Goal: Task Accomplishment & Management: Complete application form

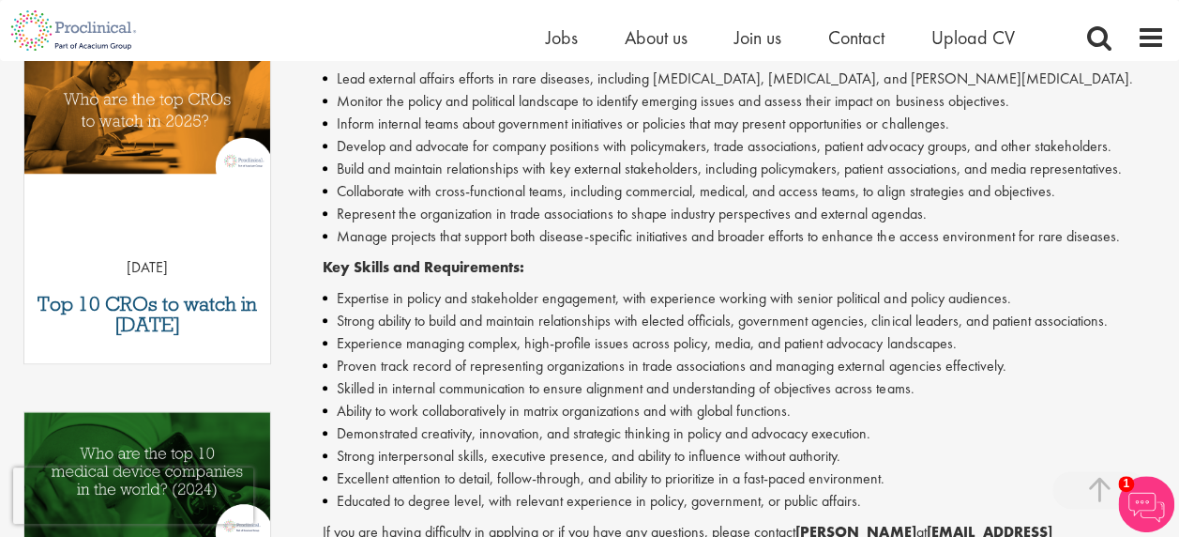
scroll to position [639, 0]
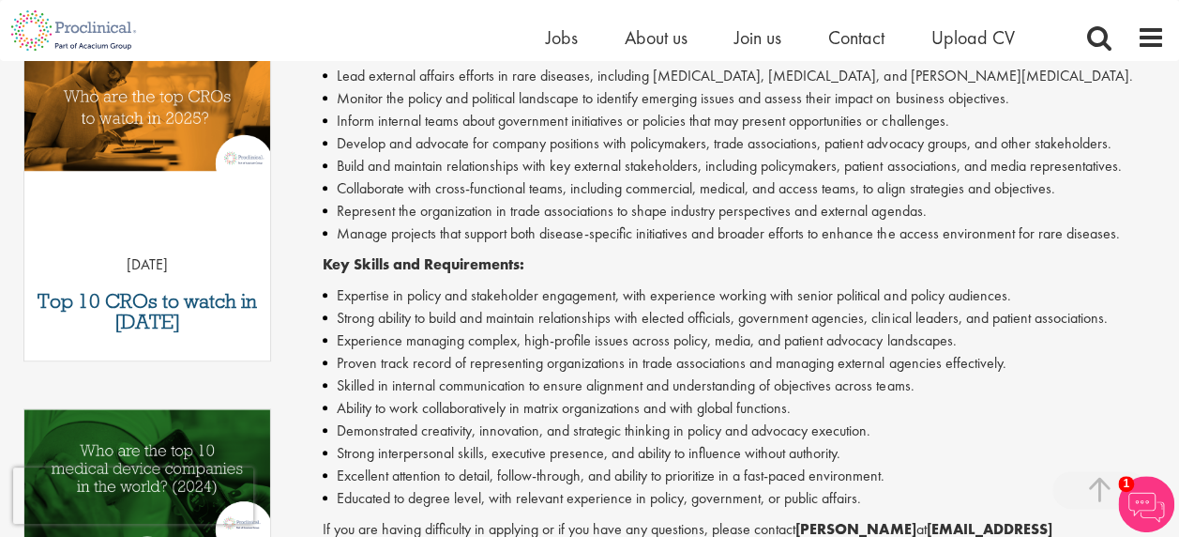
click at [689, 311] on li "Strong ability to build and maintain relationships with elected officials, gove…" at bounding box center [744, 318] width 843 height 23
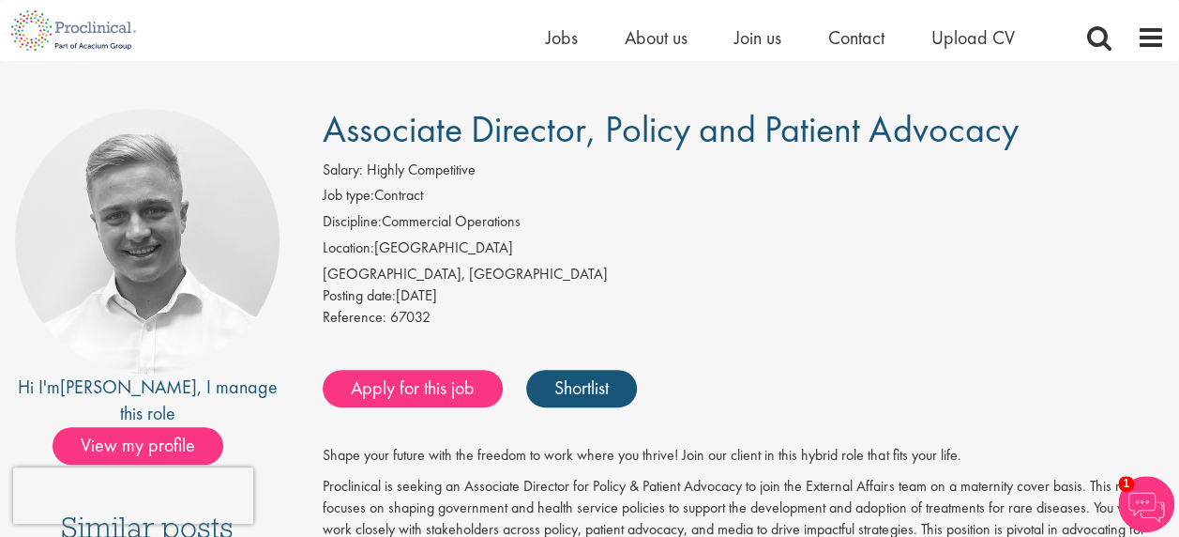
scroll to position [112, 0]
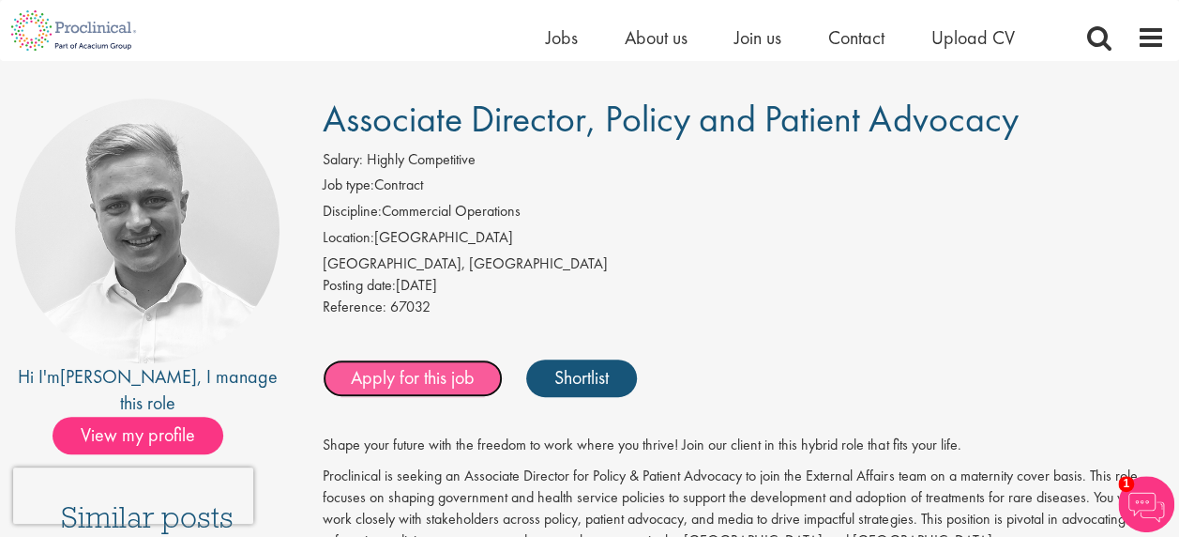
click at [448, 372] on link "Apply for this job" at bounding box center [413, 378] width 180 height 38
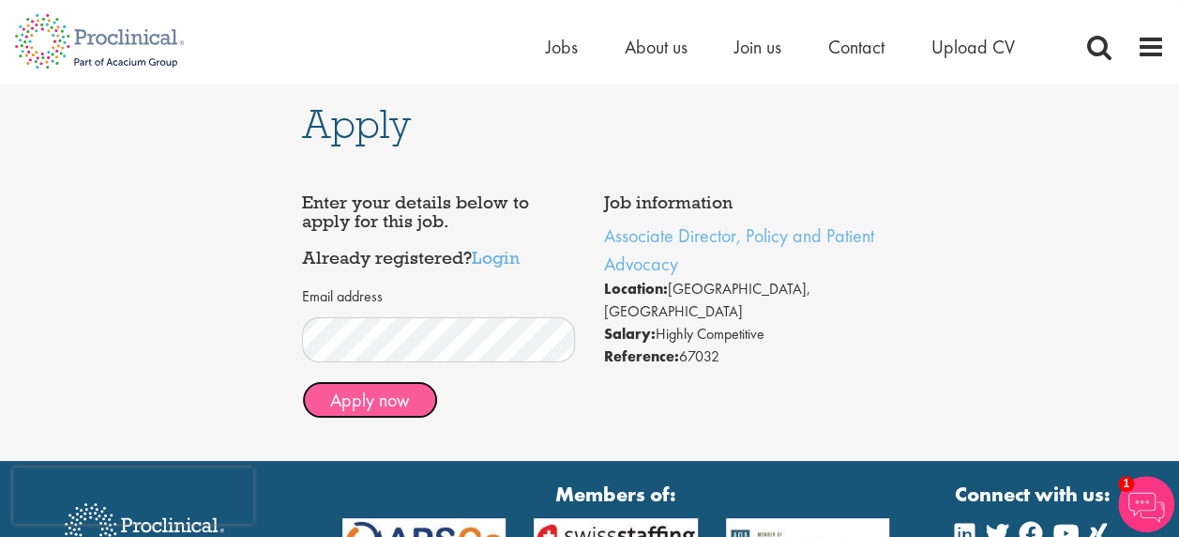
click at [388, 404] on button "Apply now" at bounding box center [370, 400] width 136 height 38
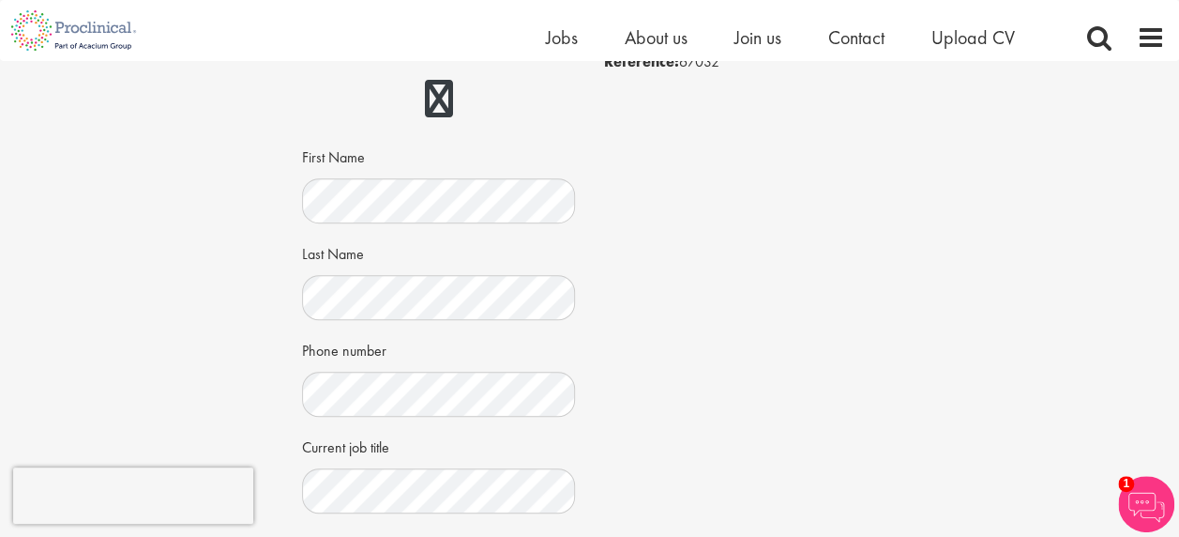
scroll to position [275, 0]
click at [599, 311] on div "Job information Associate Director, Policy and Patient Advocacy Location: Maide…" at bounding box center [590, 361] width 604 height 950
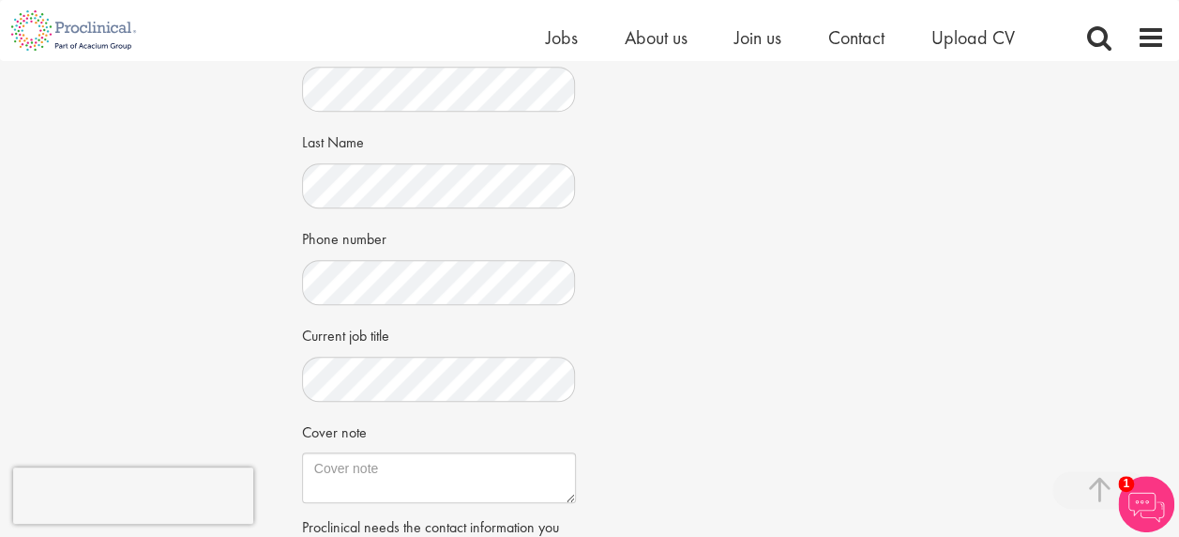
scroll to position [386, 0]
click at [710, 325] on div "Job information Associate Director, Policy and Patient Advocacy Location: Maide…" at bounding box center [590, 250] width 604 height 950
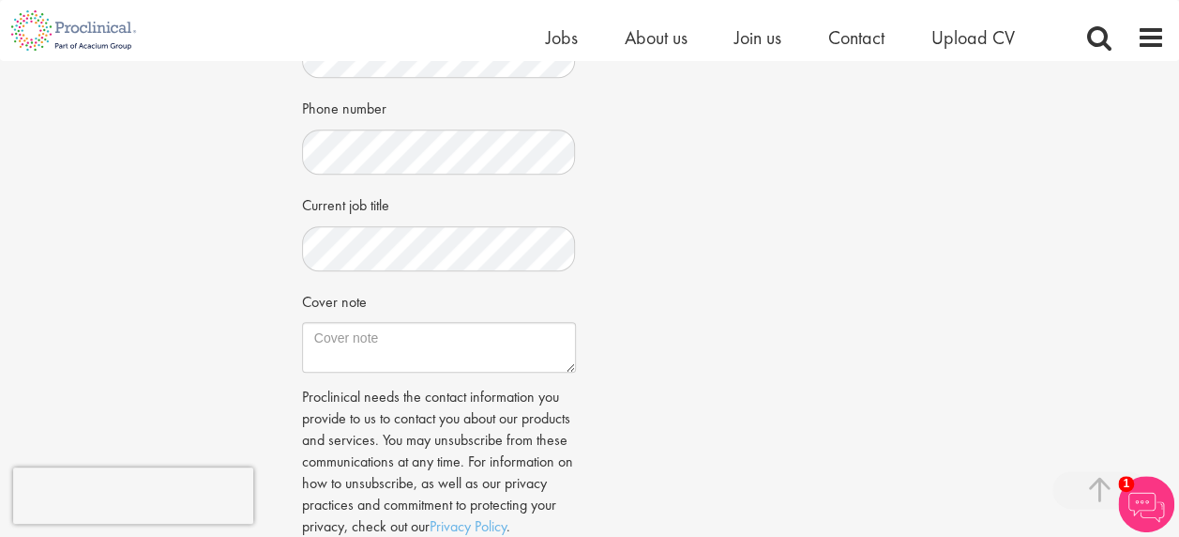
scroll to position [519, 0]
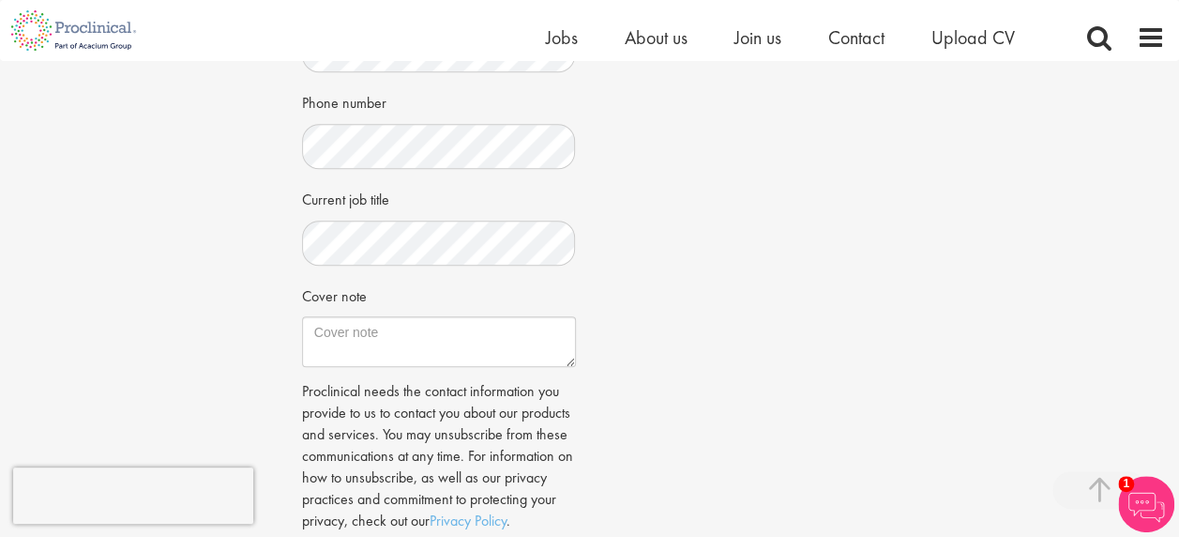
click at [674, 311] on div "Job information Associate Director, Policy and Patient Advocacy Location: Maide…" at bounding box center [590, 117] width 604 height 950
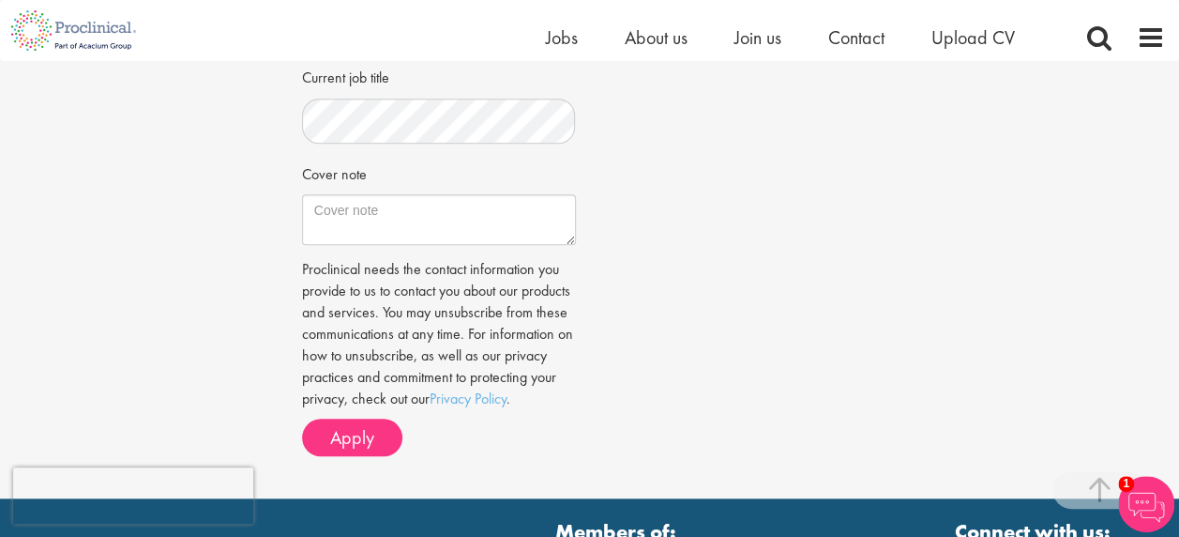
scroll to position [624, 0]
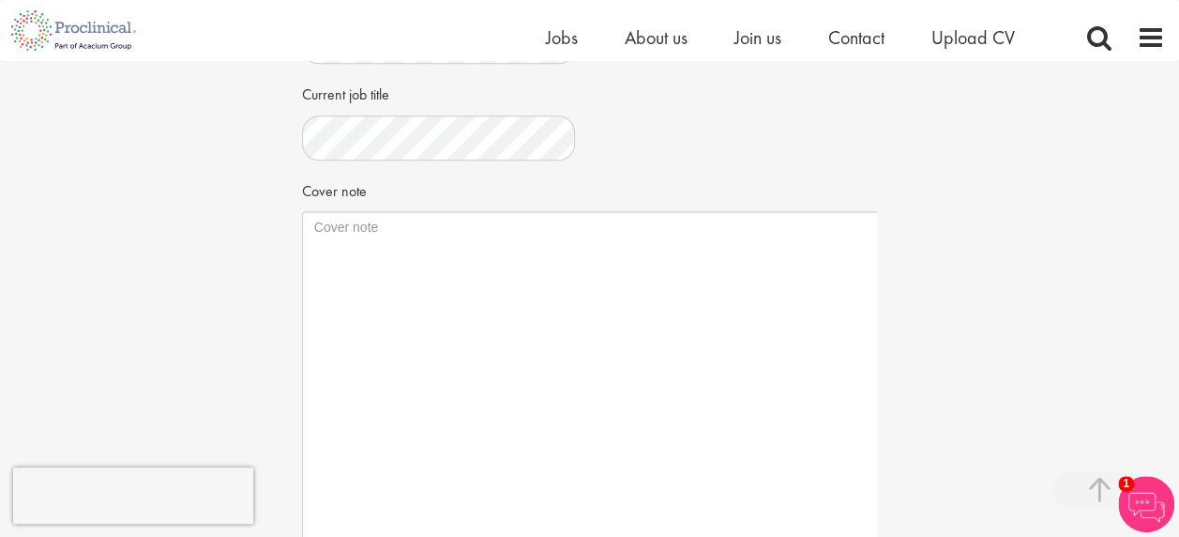
drag, startPoint x: 570, startPoint y: 256, endPoint x: 897, endPoint y: 548, distance: 437.9
click at [897, 536] on html "This website uses cookies. By continuing to use this site, you are giving your …" at bounding box center [589, 224] width 1179 height 1696
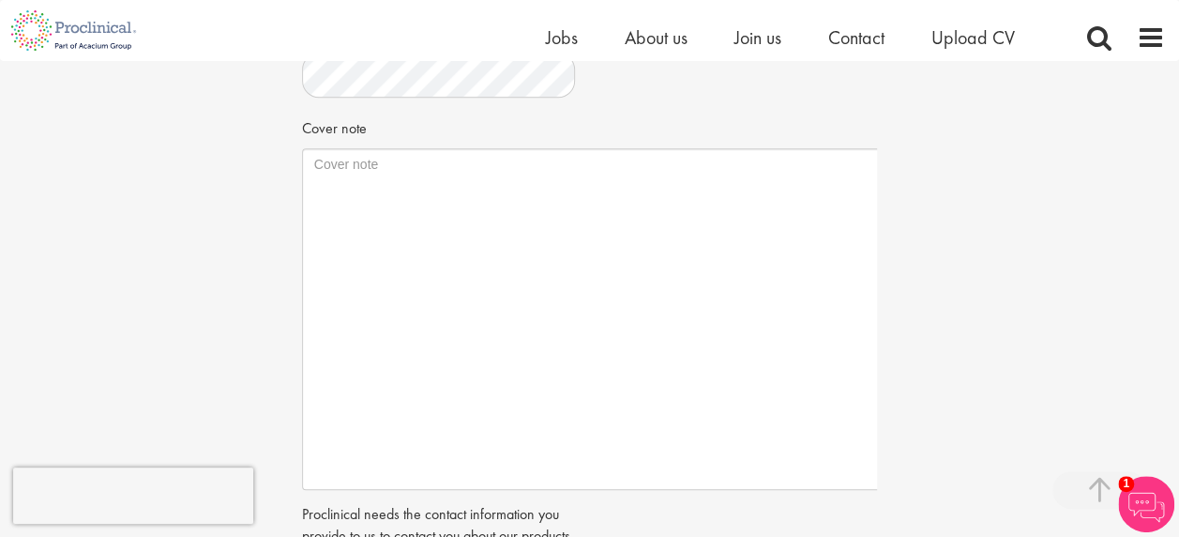
scroll to position [668, 0]
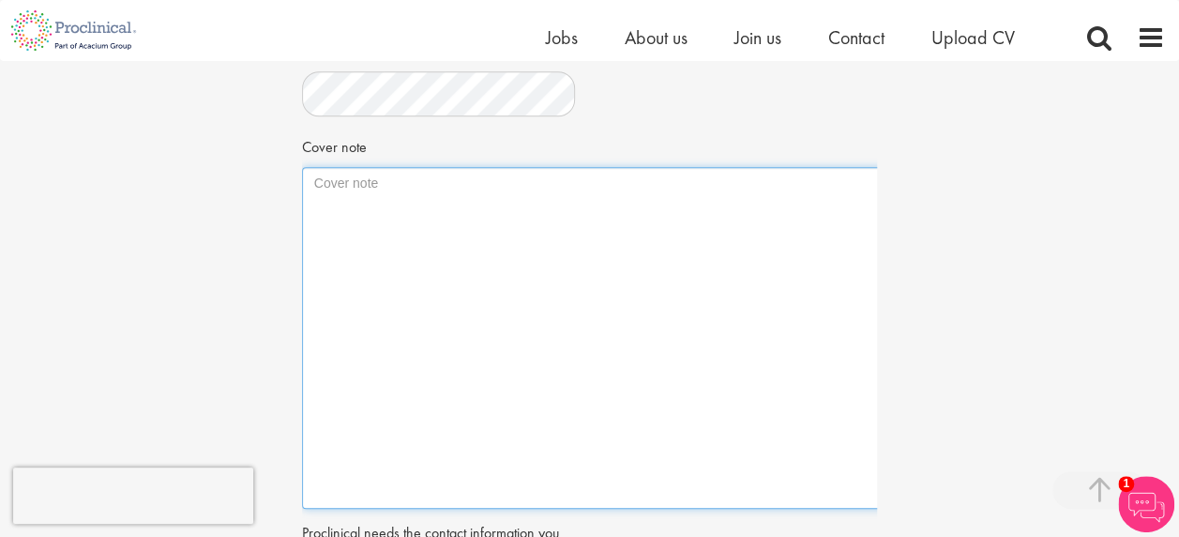
click at [569, 328] on textarea "Cover note" at bounding box center [601, 338] width 599 height 342
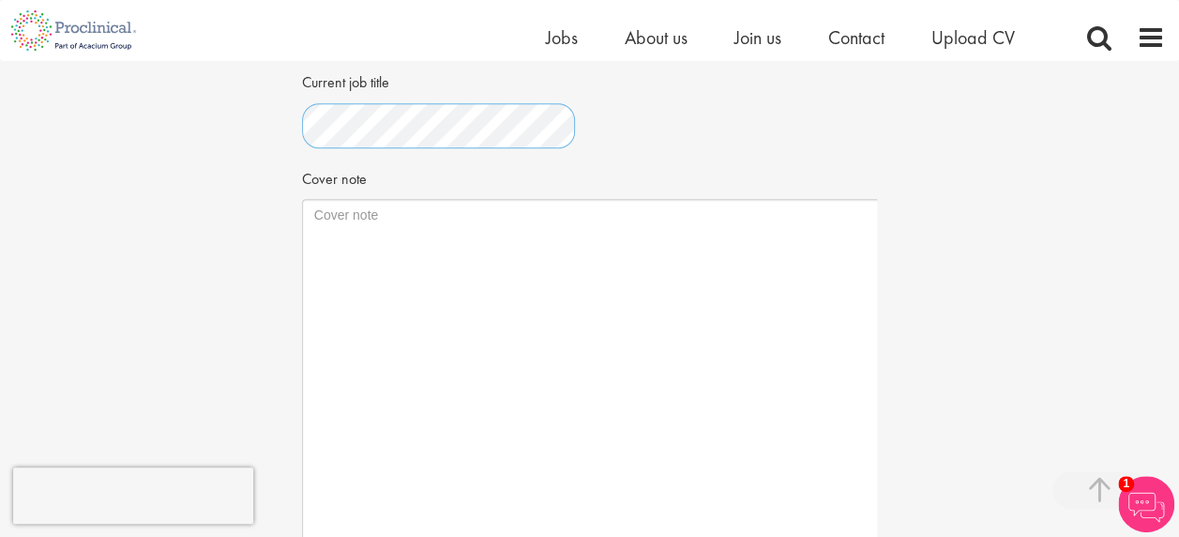
scroll to position [0, 0]
click at [719, 159] on div "Job information Associate Director, Policy and Patient Advocacy Location: Maide…" at bounding box center [590, 144] width 604 height 1241
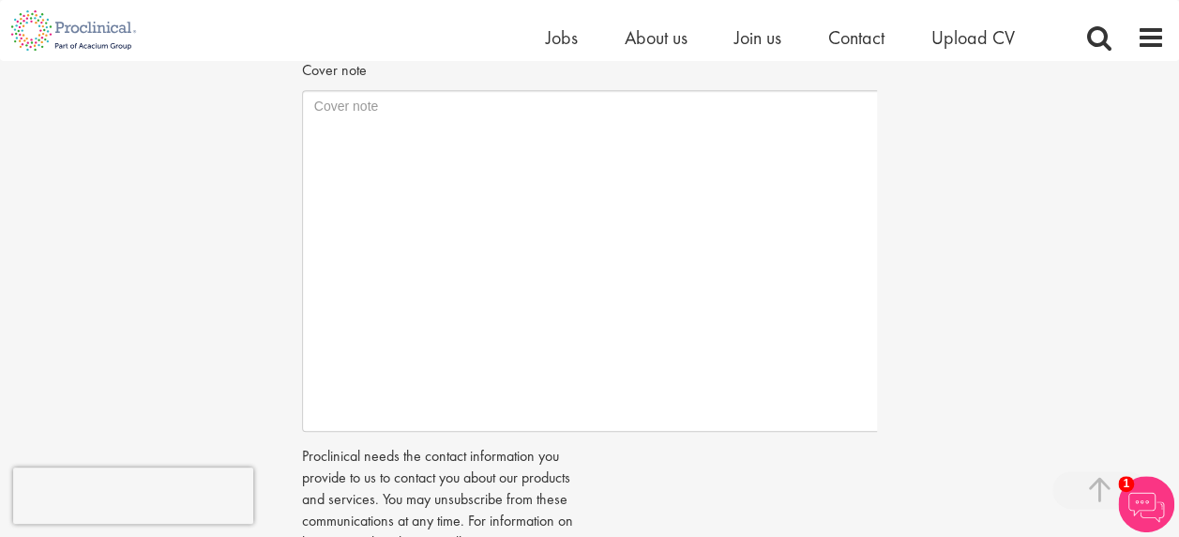
scroll to position [736, 0]
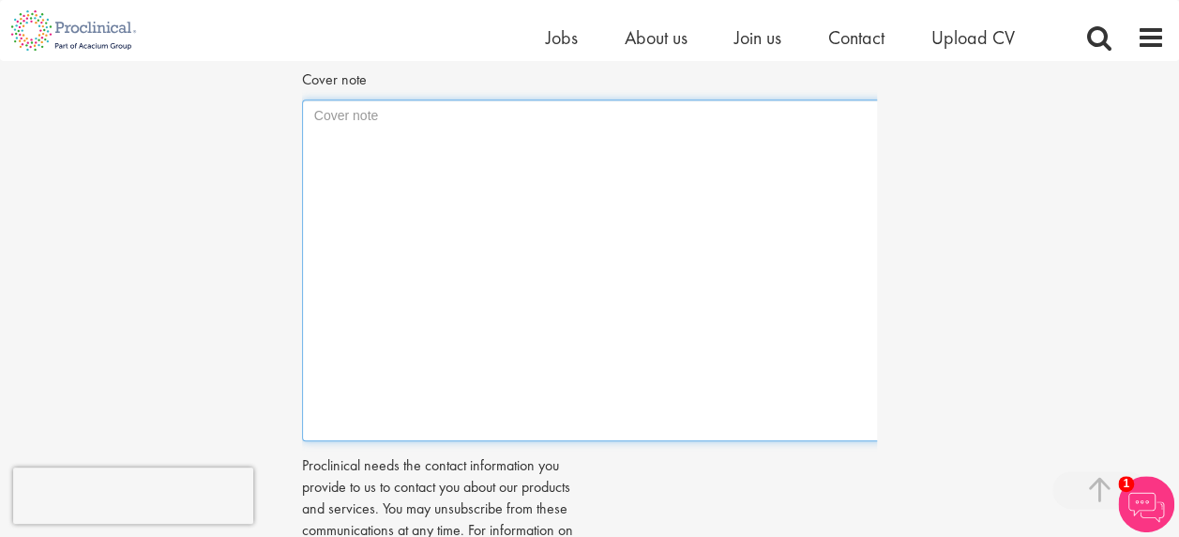
click at [551, 242] on textarea "Cover note" at bounding box center [601, 270] width 599 height 342
paste textarea "Dear Hiring Manager, I am writing to express my enthusiastic interest in the As…"
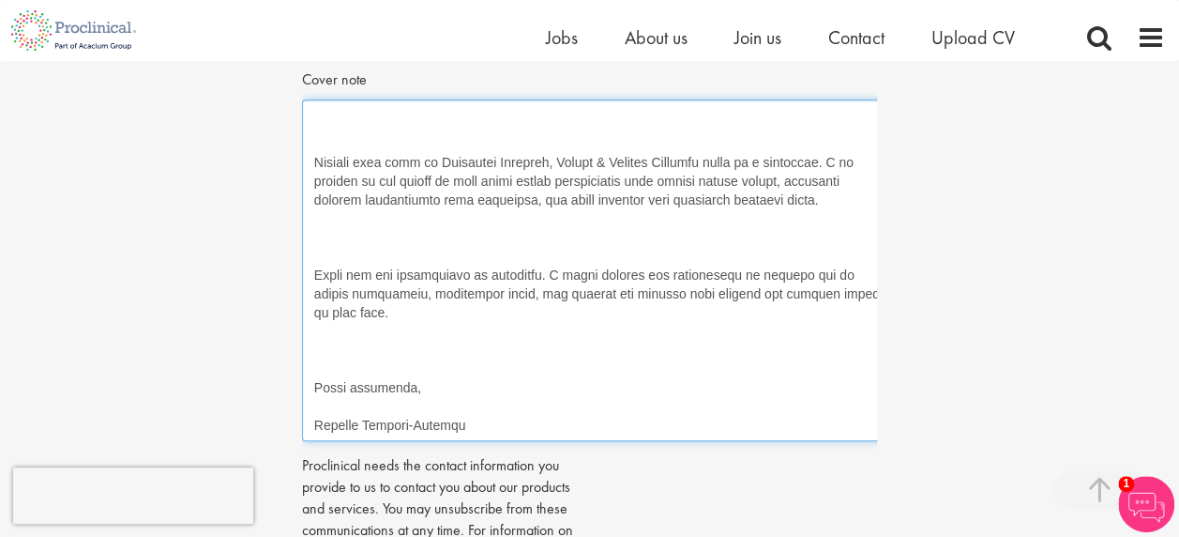
scroll to position [984, 0]
click at [371, 405] on textarea "Cover note" at bounding box center [601, 270] width 599 height 342
click at [366, 366] on textarea "Cover note" at bounding box center [601, 270] width 599 height 342
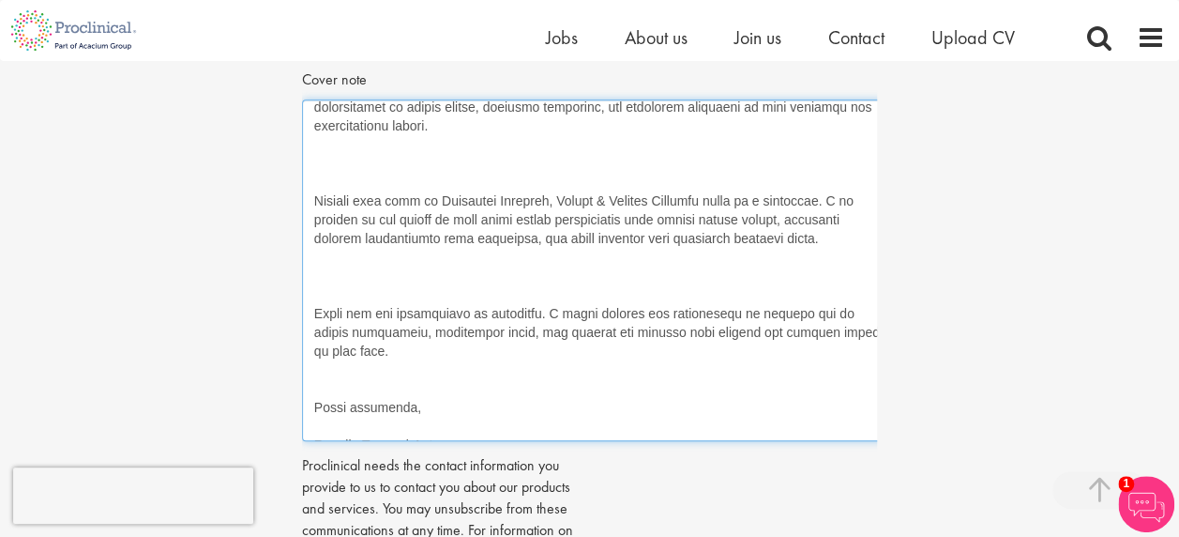
scroll to position [965, 0]
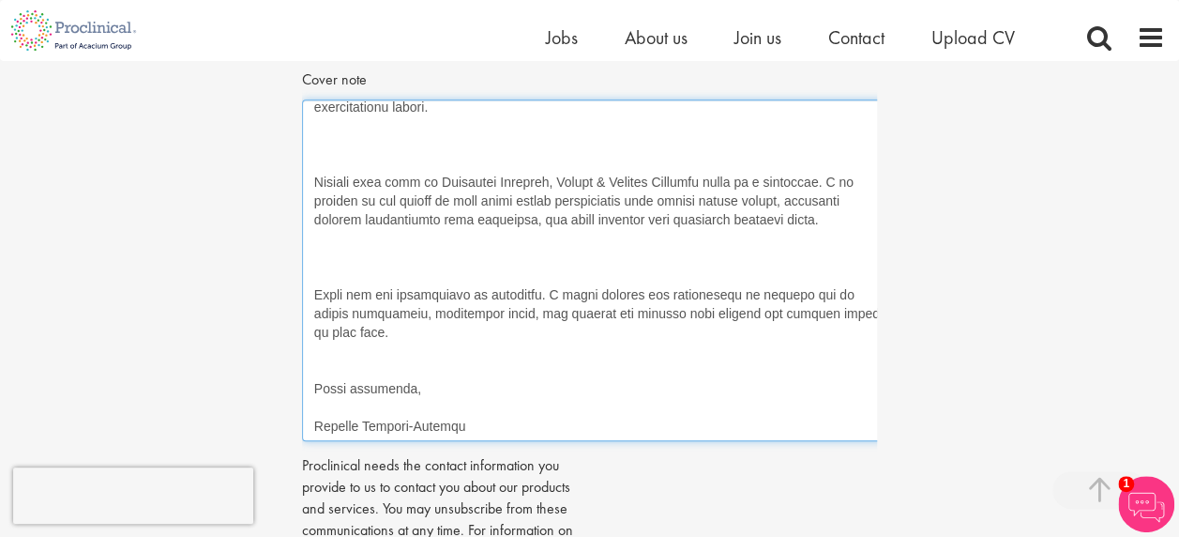
click at [365, 253] on textarea "Cover note" at bounding box center [601, 270] width 599 height 342
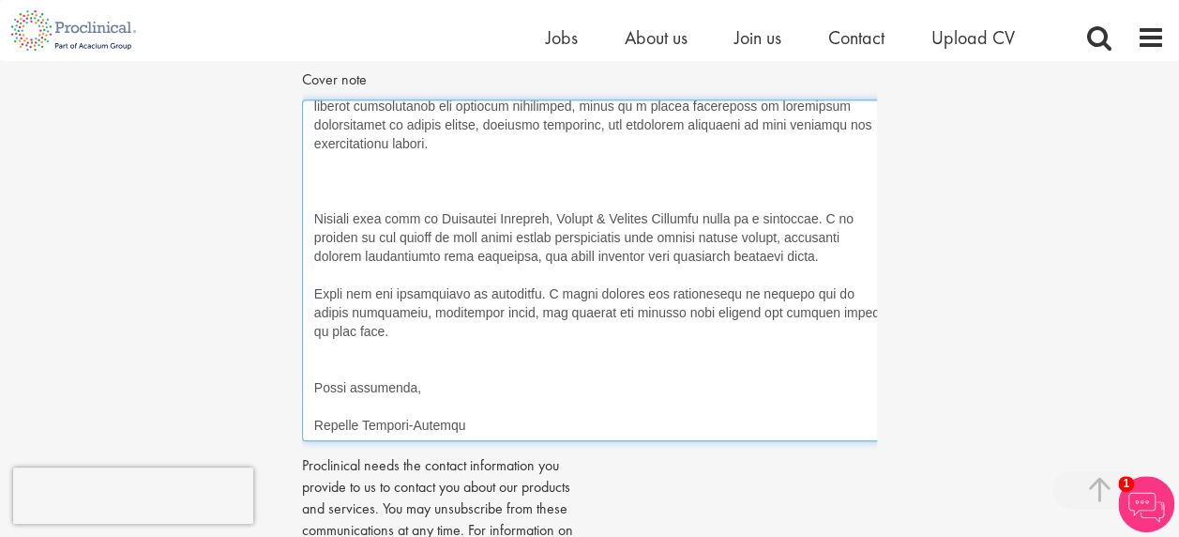
scroll to position [928, 0]
click at [352, 277] on textarea "Cover note" at bounding box center [601, 270] width 599 height 342
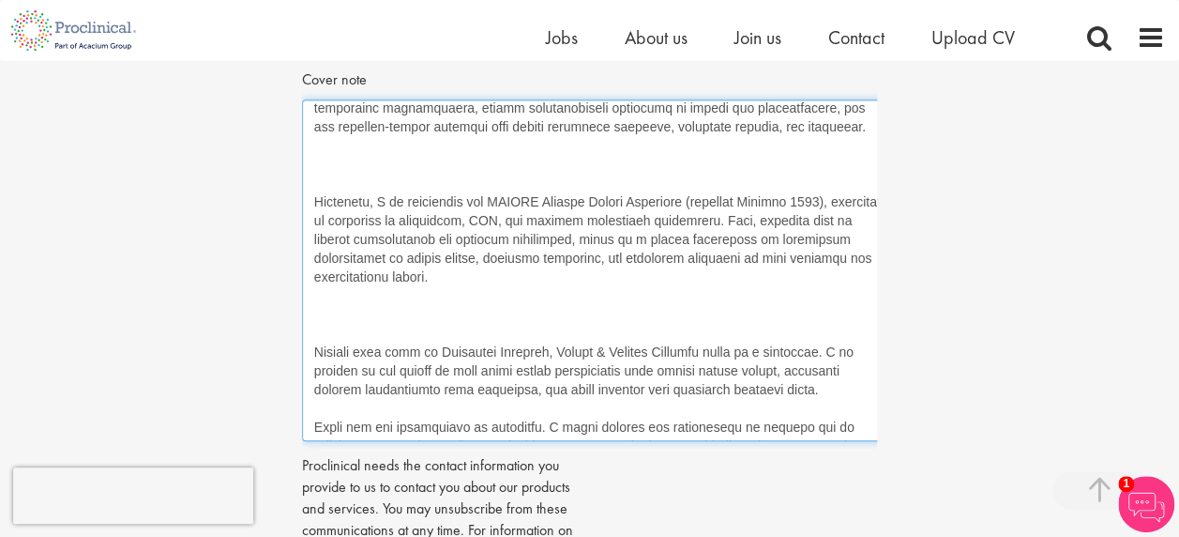
click at [351, 323] on textarea "Cover note" at bounding box center [601, 270] width 599 height 342
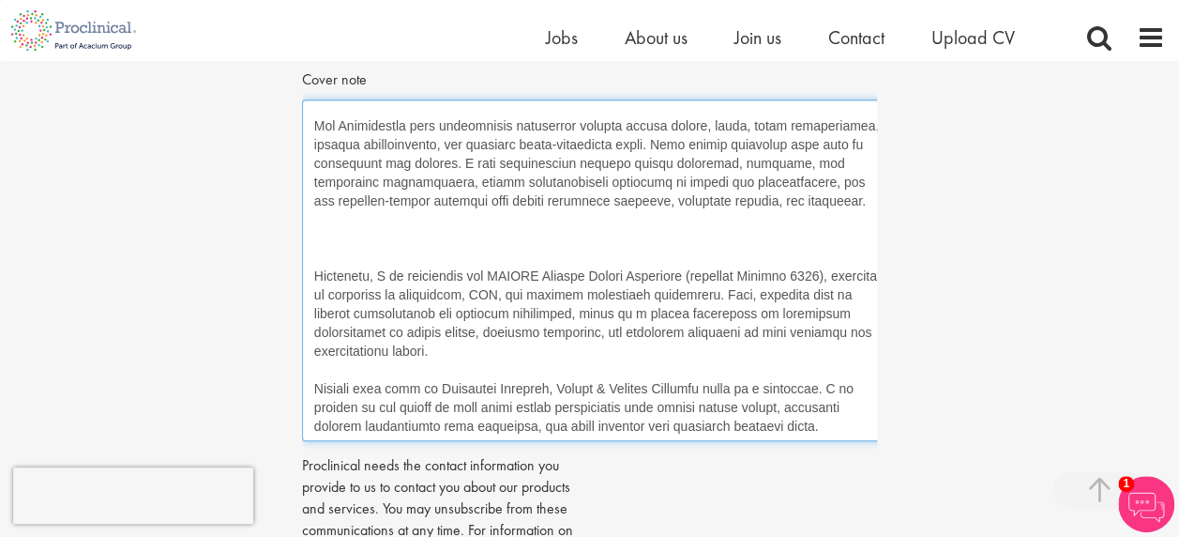
scroll to position [691, 0]
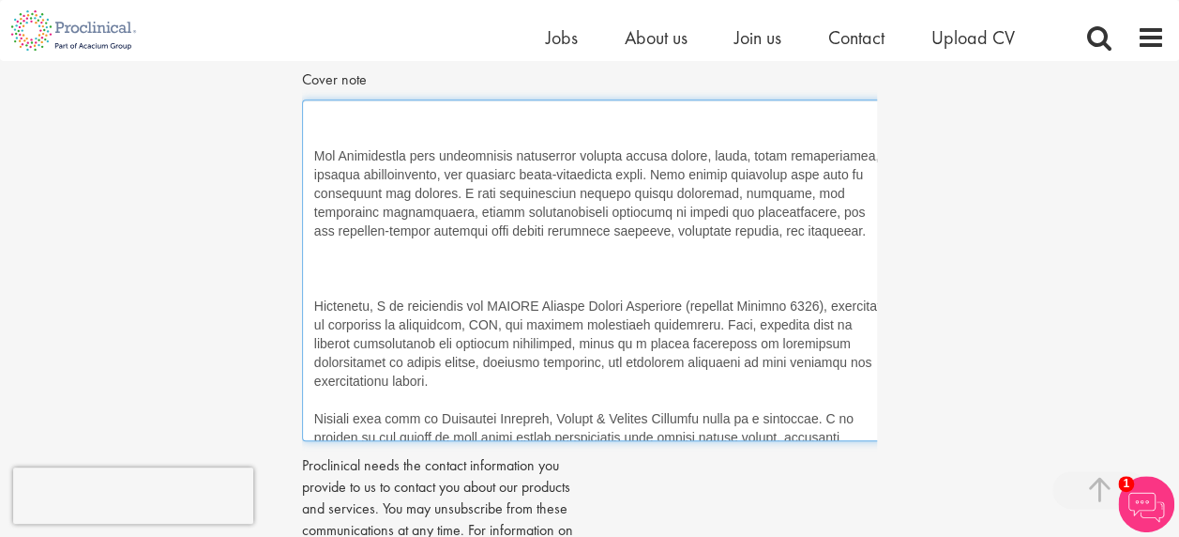
click at [354, 265] on textarea "Cover note" at bounding box center [601, 270] width 599 height 342
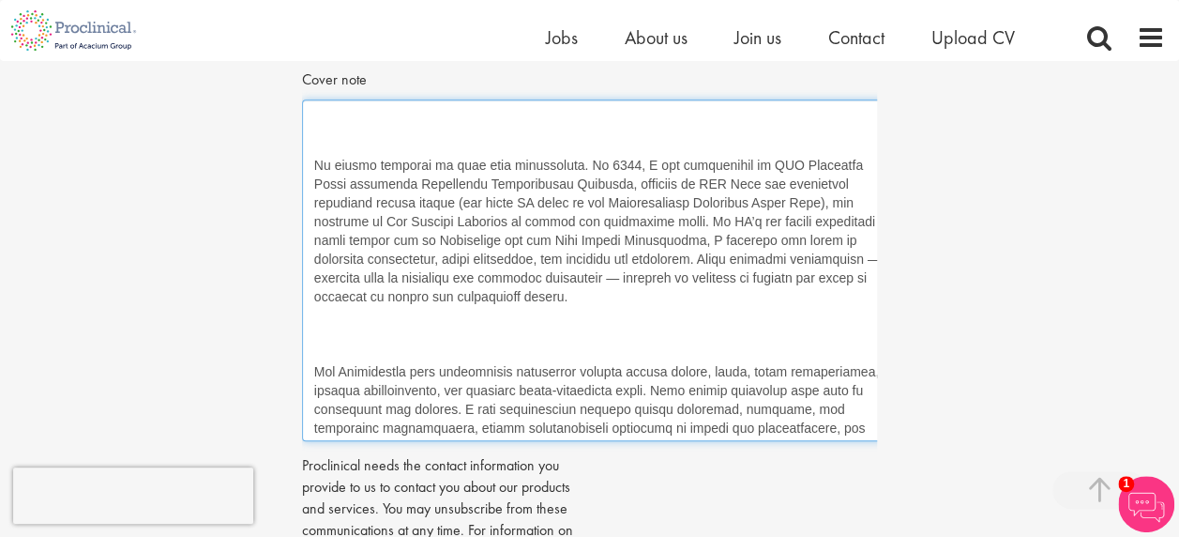
scroll to position [475, 0]
click at [367, 350] on textarea "Cover note" at bounding box center [601, 270] width 599 height 342
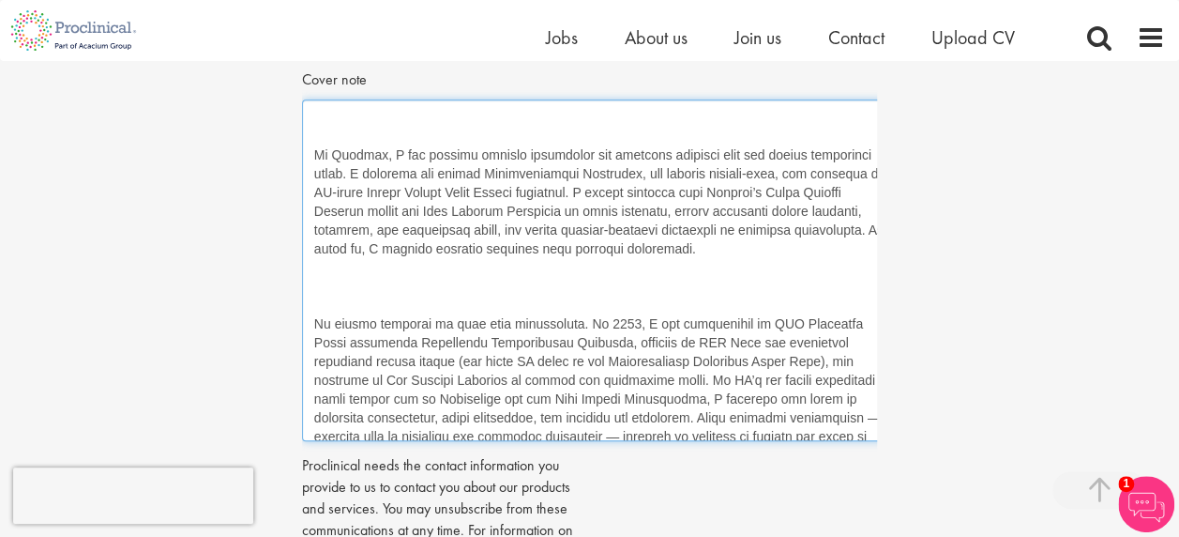
scroll to position [303, 0]
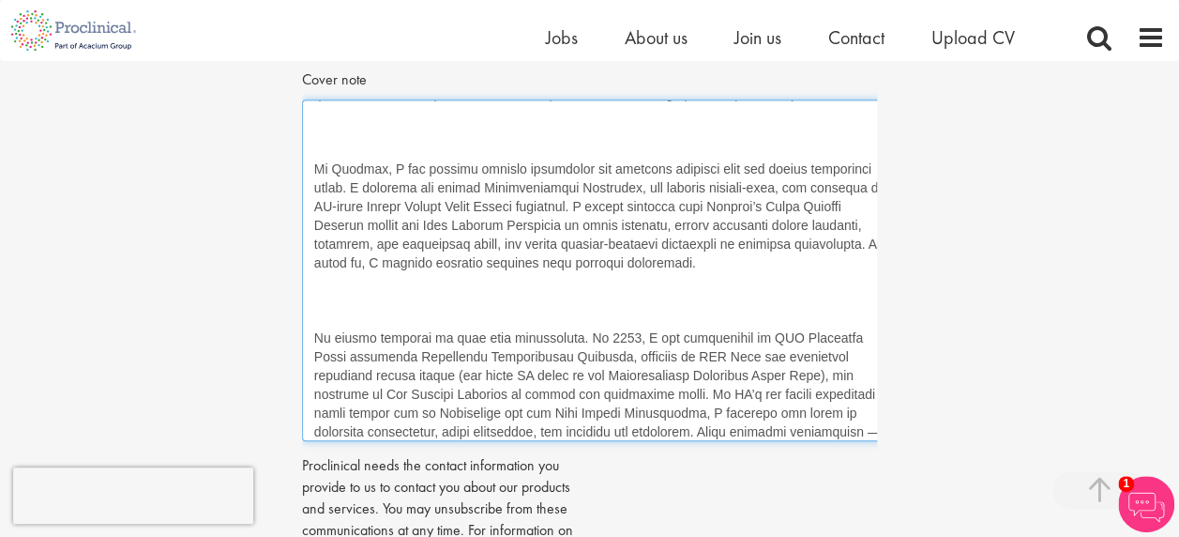
click at [350, 302] on textarea "Cover note" at bounding box center [601, 270] width 599 height 342
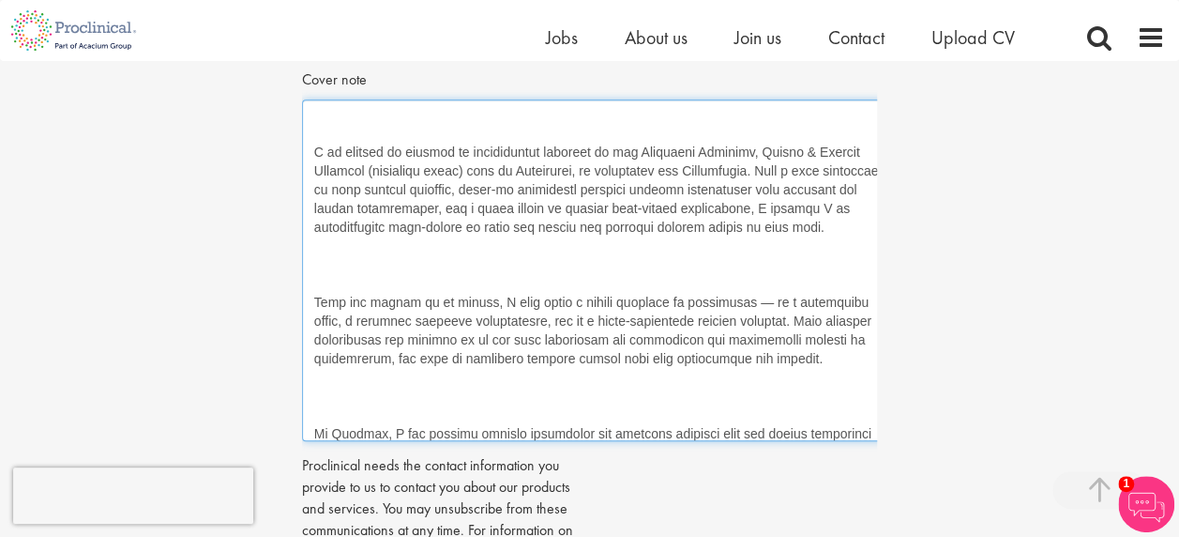
scroll to position [22, 0]
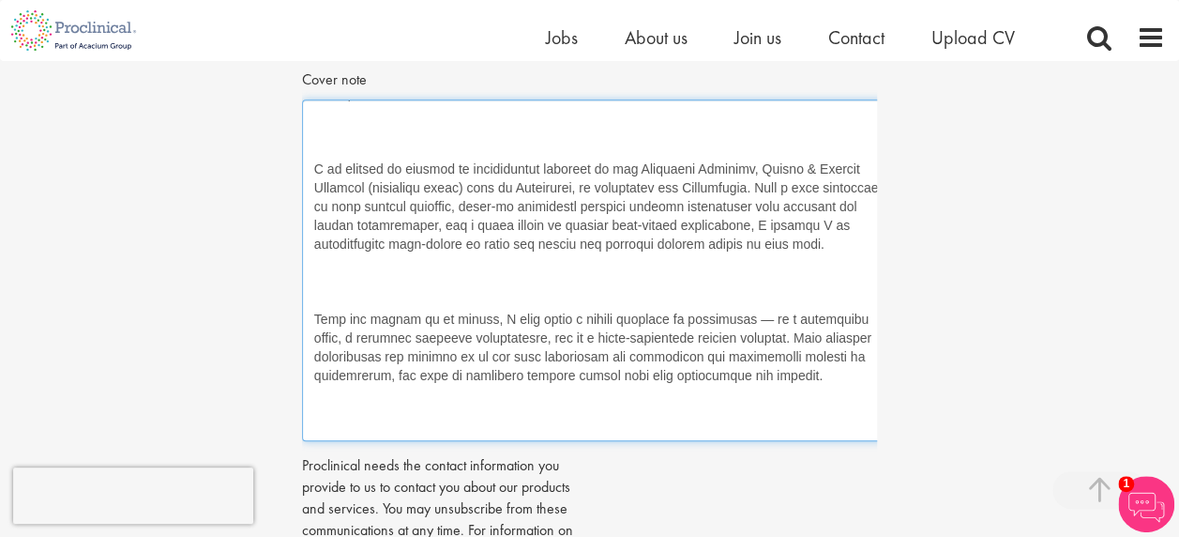
click at [334, 431] on textarea "Cover note" at bounding box center [601, 270] width 599 height 342
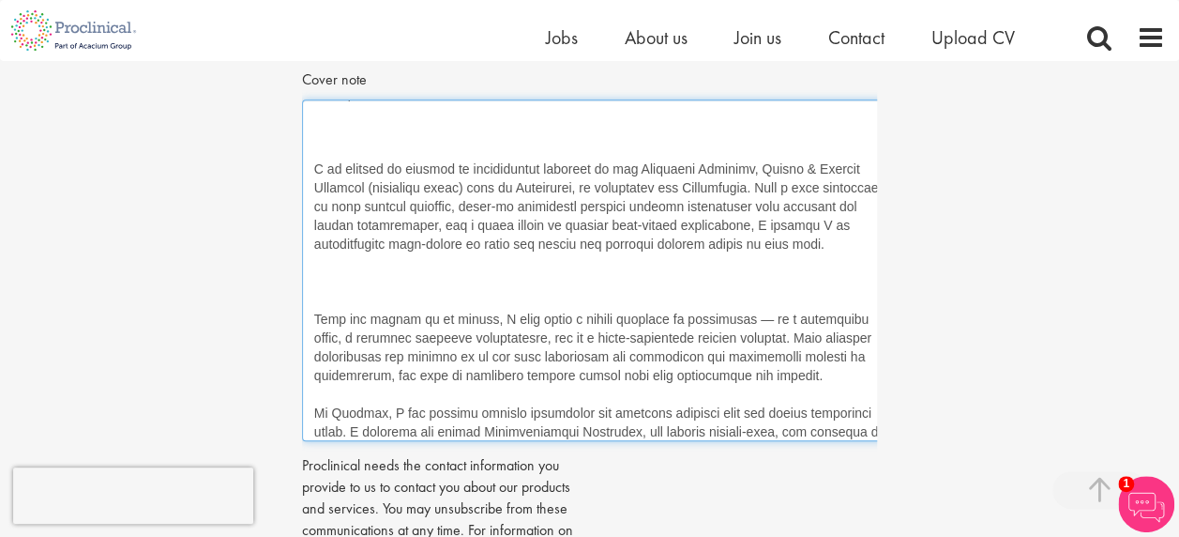
click at [366, 308] on textarea "Cover note" at bounding box center [601, 270] width 599 height 342
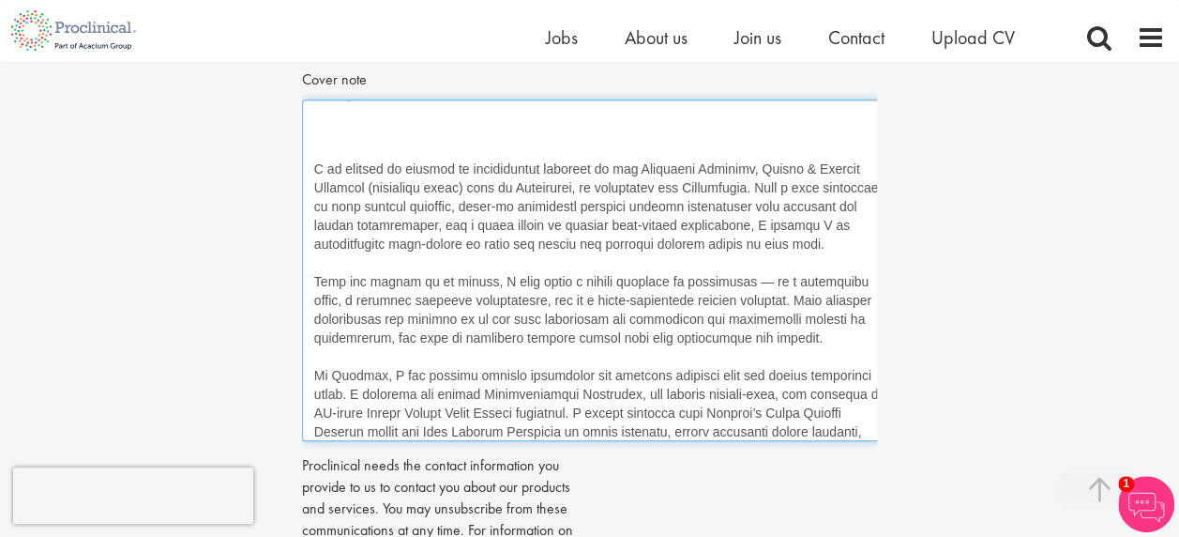
scroll to position [0, 0]
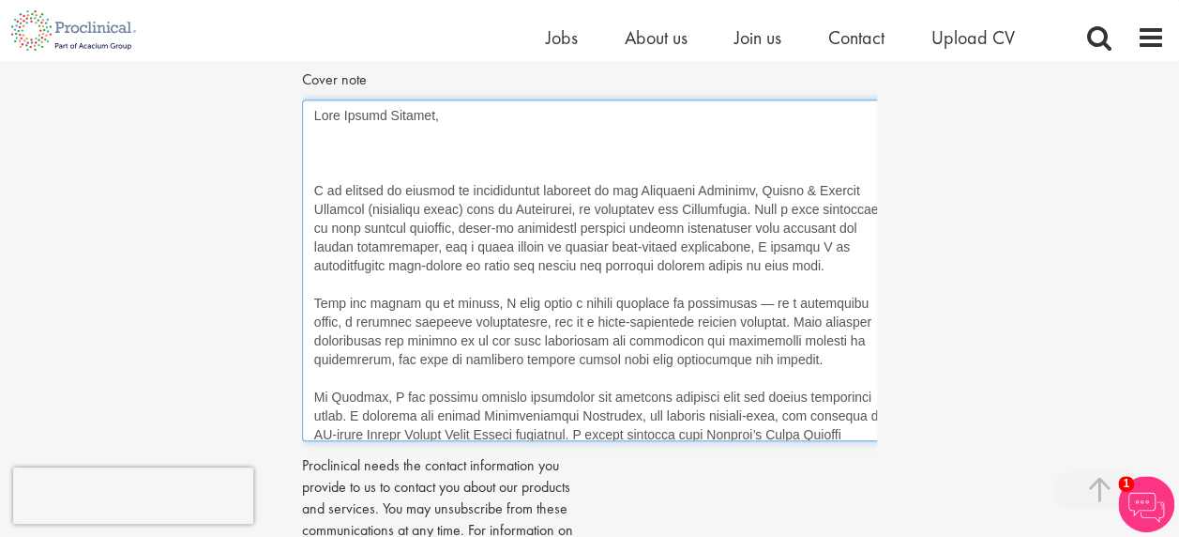
click at [380, 167] on textarea "Cover note" at bounding box center [601, 270] width 599 height 342
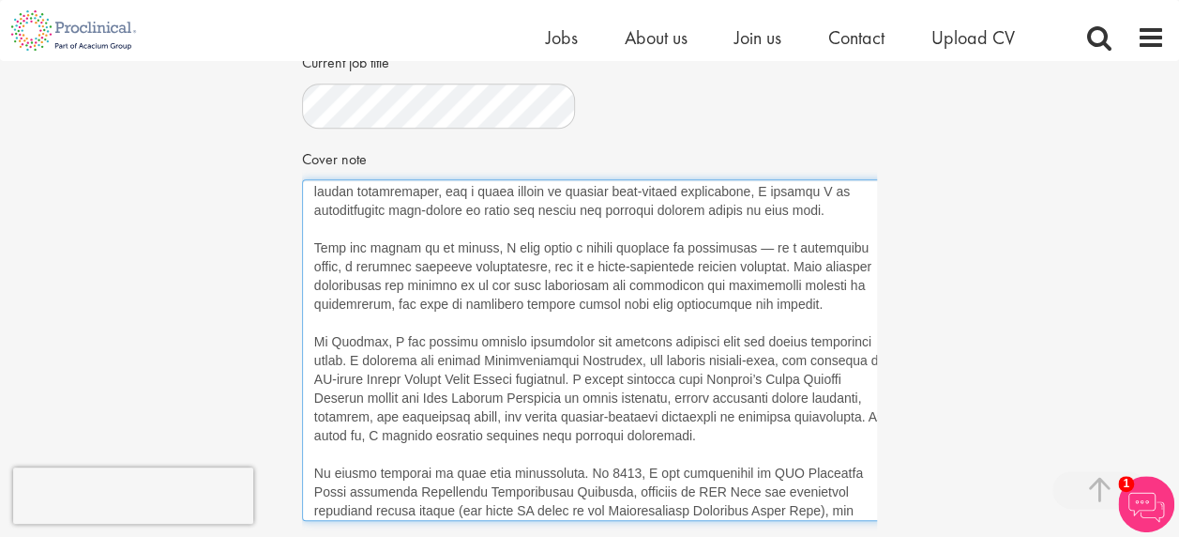
scroll to position [99, 0]
click at [746, 249] on textarea "Cover note" at bounding box center [601, 350] width 599 height 342
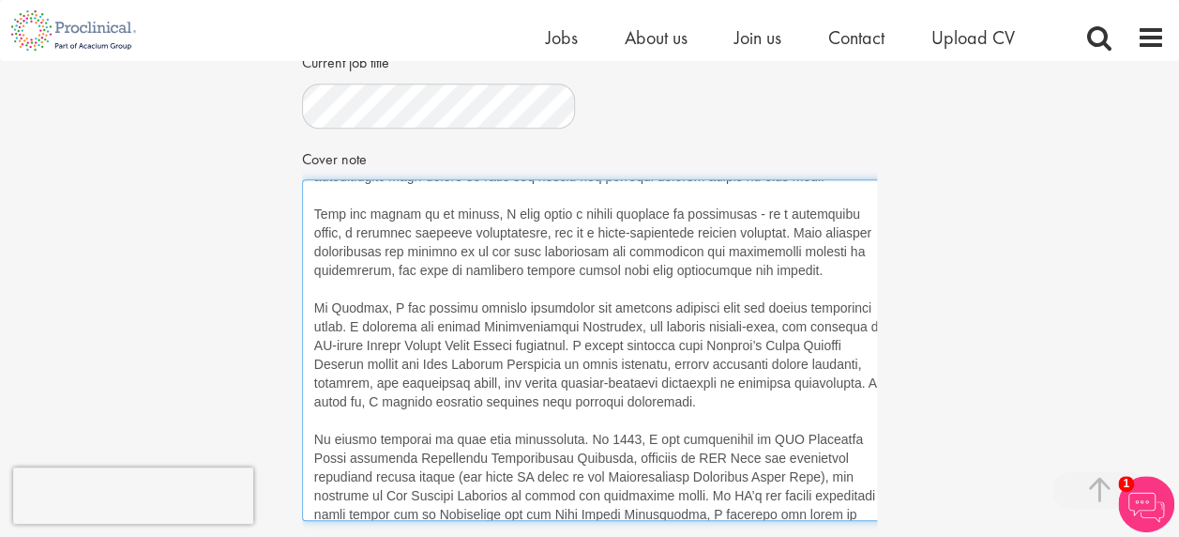
scroll to position [133, 0]
paste textarea "–"
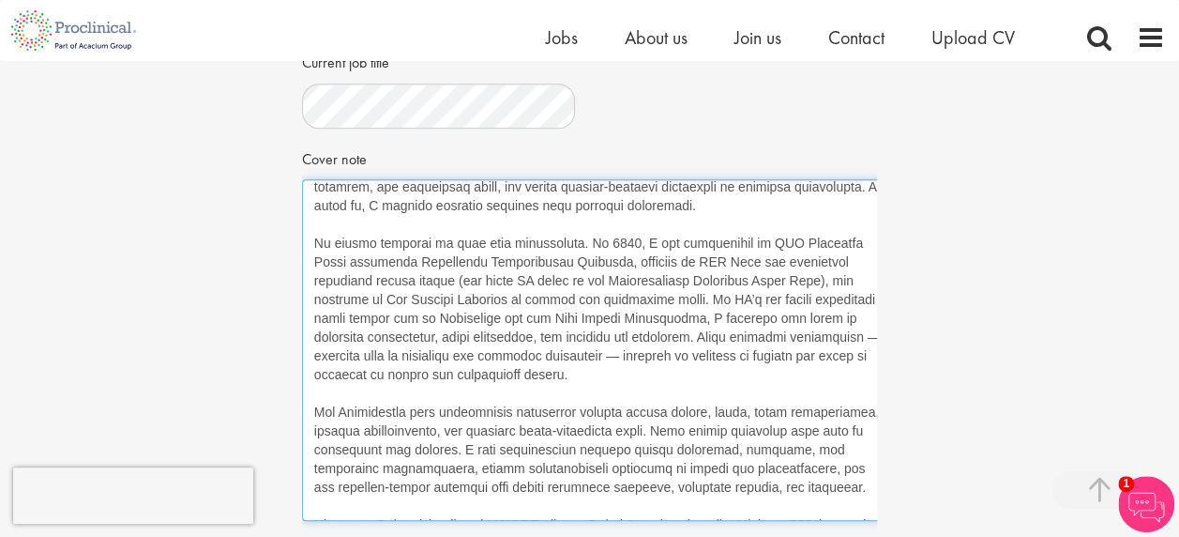
scroll to position [337, 0]
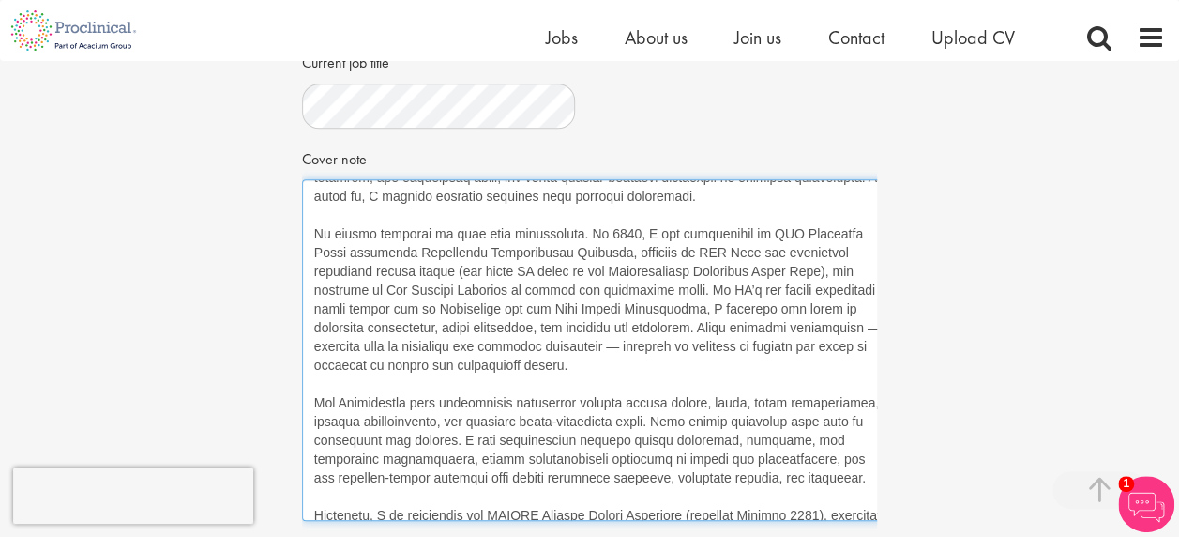
click at [747, 325] on textarea "Cover note" at bounding box center [601, 350] width 599 height 342
paste textarea "–"
click at [516, 347] on textarea "Cover note" at bounding box center [601, 350] width 599 height 342
paste textarea "–"
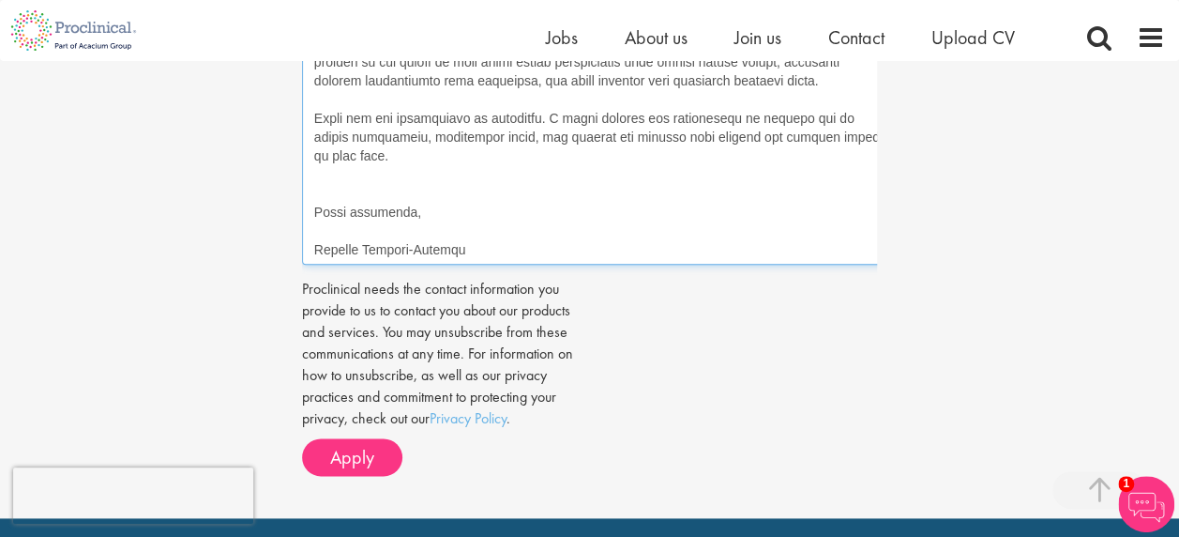
scroll to position [983, 0]
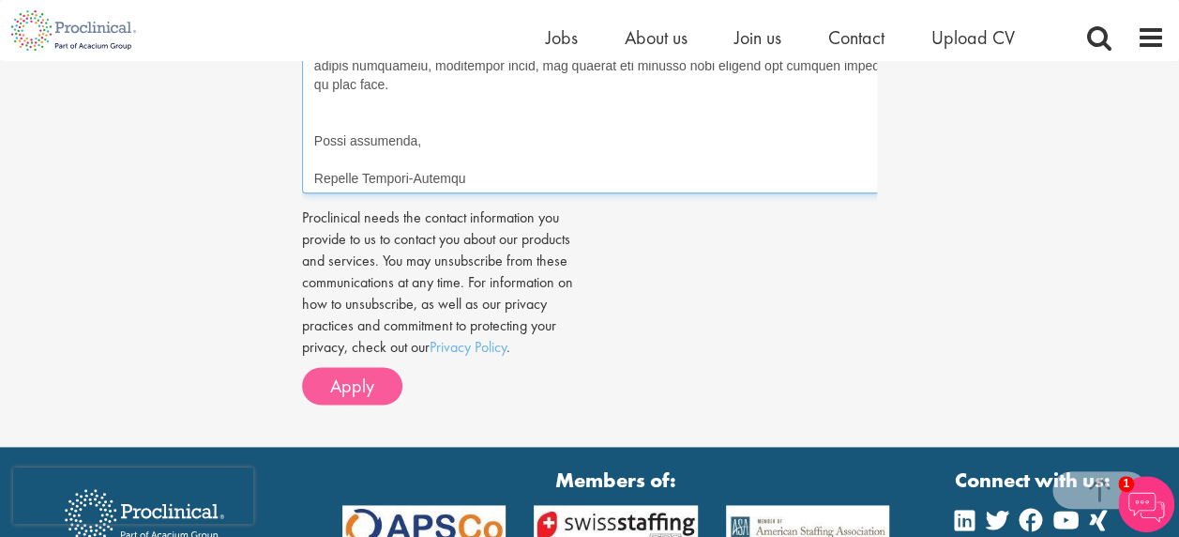
type textarea "Dear Hiring Manager, I am writing to express my enthusiastic interest in the As…"
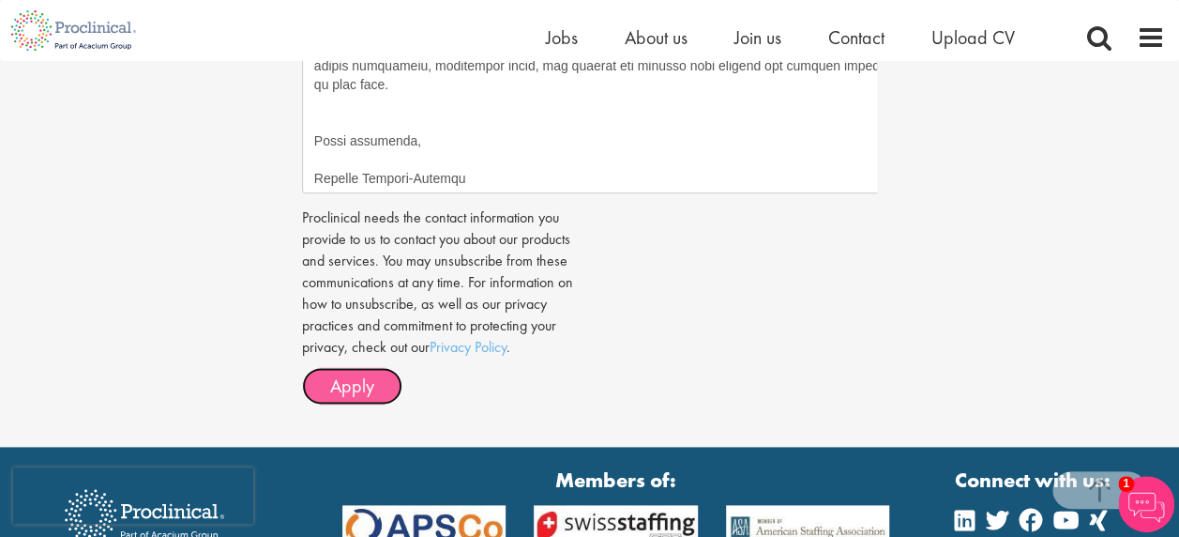
click at [367, 398] on span "Apply" at bounding box center [352, 385] width 44 height 24
